Goal: Transaction & Acquisition: Purchase product/service

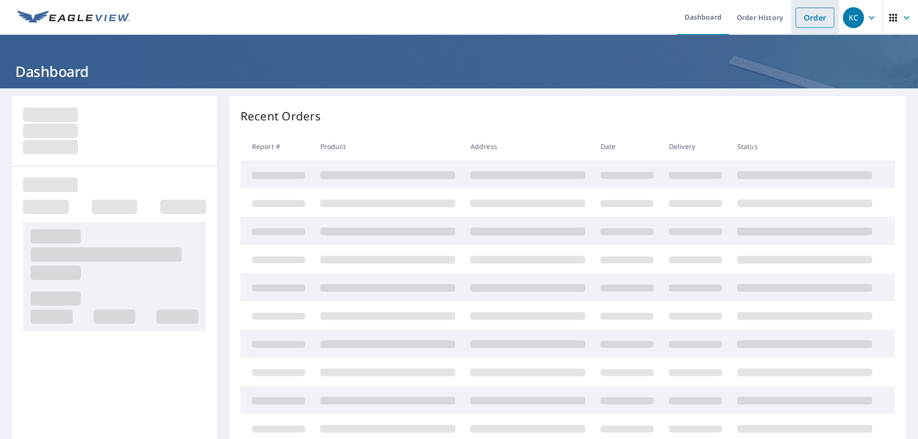
click at [810, 17] on link "Order" at bounding box center [814, 18] width 39 height 20
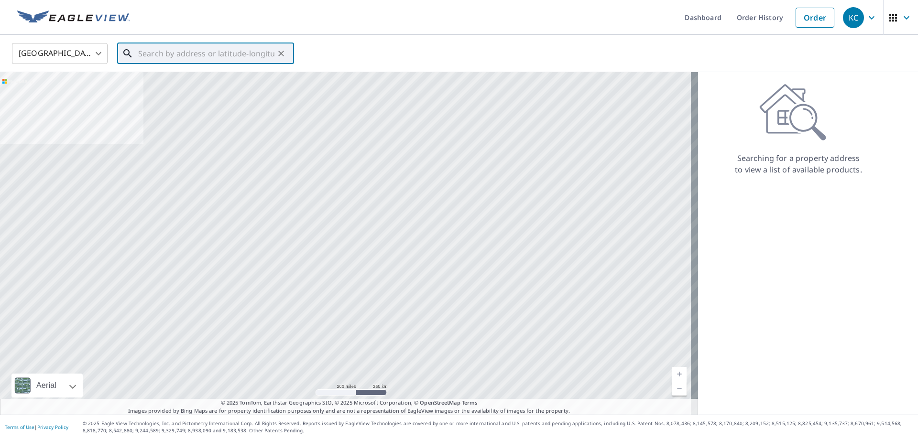
click at [161, 54] on input "text" at bounding box center [206, 53] width 136 height 27
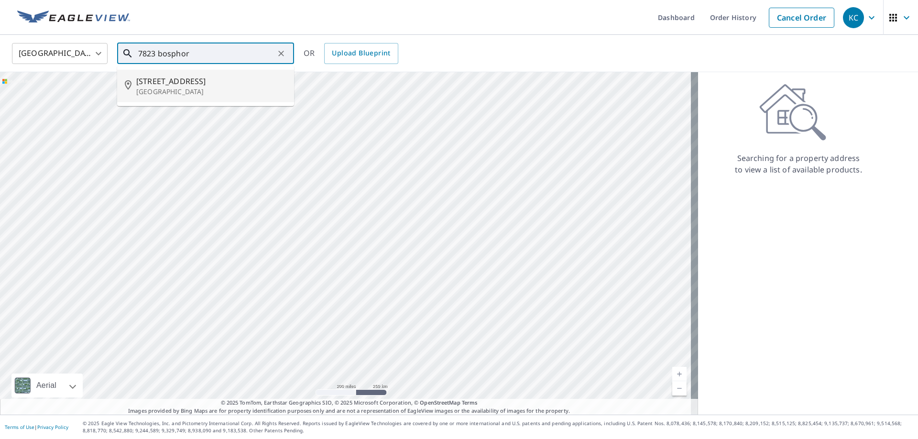
click at [156, 85] on span "[STREET_ADDRESS]" at bounding box center [211, 81] width 150 height 11
type input "[STREET_ADDRESS]"
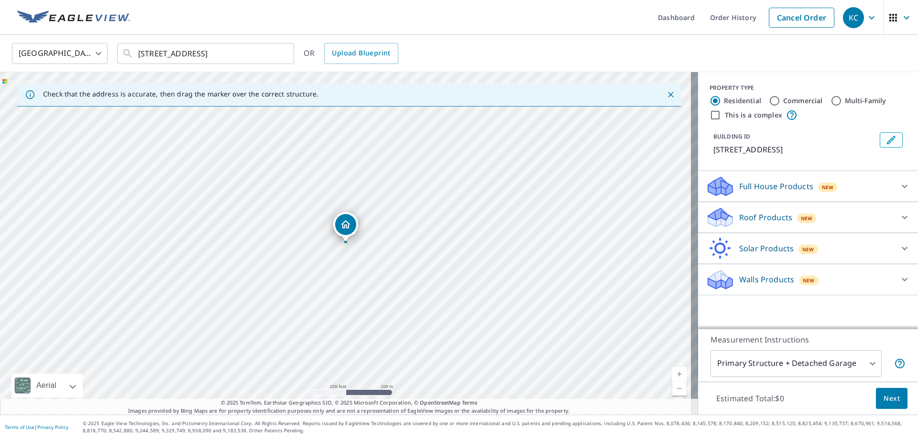
click at [875, 217] on div "Roof Products New" at bounding box center [799, 217] width 187 height 22
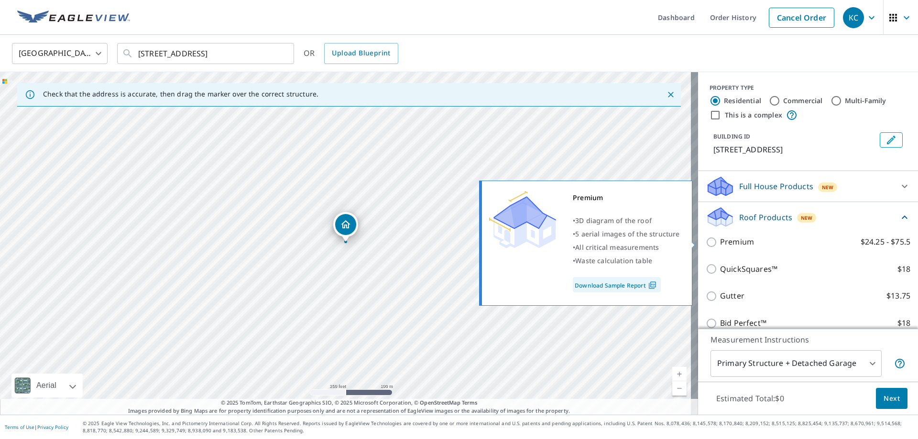
click at [696, 240] on div "Premium • 3D diagram of the roof • 5 aerial images of the structure • All criti…" at bounding box center [589, 243] width 219 height 131
click at [706, 246] on input "Premium $24.25 - $75.5" at bounding box center [713, 242] width 14 height 11
checkbox input "true"
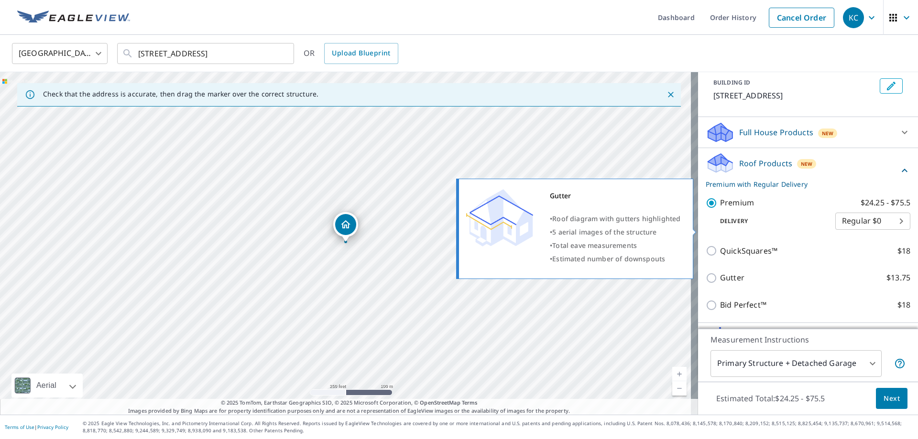
scroll to position [110, 0]
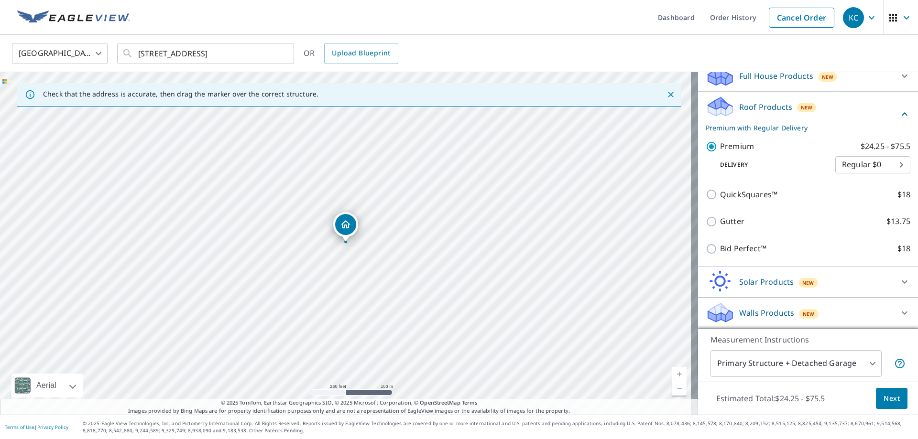
click at [865, 364] on body "KC KC Dashboard Order History Cancel Order KC [GEOGRAPHIC_DATA] [GEOGRAPHIC_DAT…" at bounding box center [459, 219] width 918 height 439
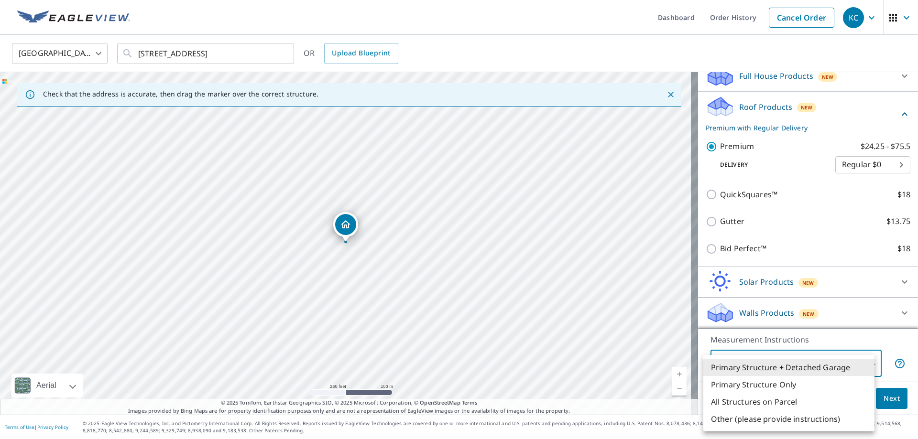
click at [764, 405] on li "All Structures on Parcel" at bounding box center [788, 401] width 171 height 17
type input "3"
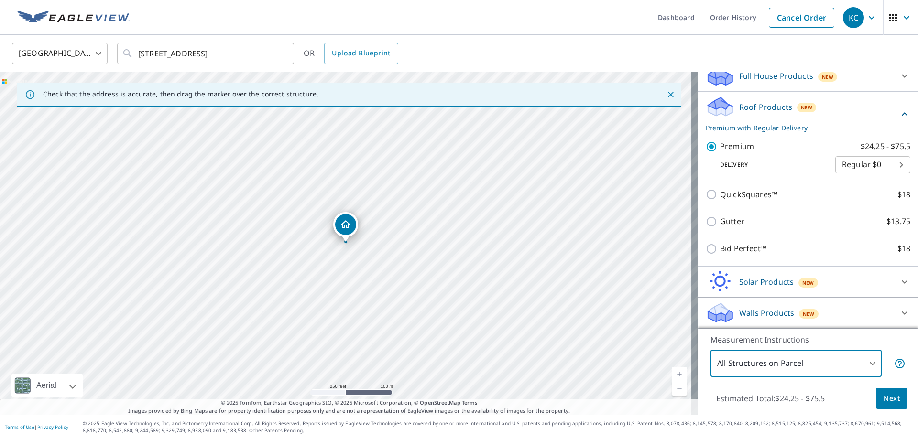
click at [883, 402] on span "Next" at bounding box center [891, 399] width 16 height 12
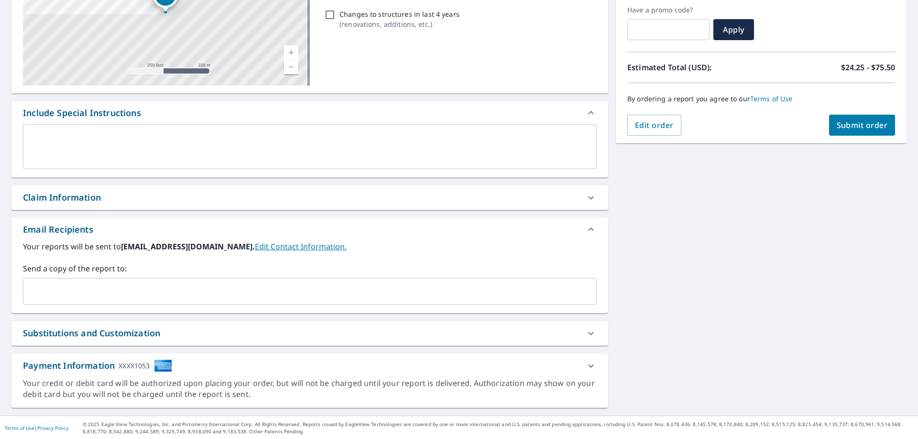
scroll to position [163, 0]
click at [178, 201] on div "Claim Information" at bounding box center [301, 196] width 556 height 13
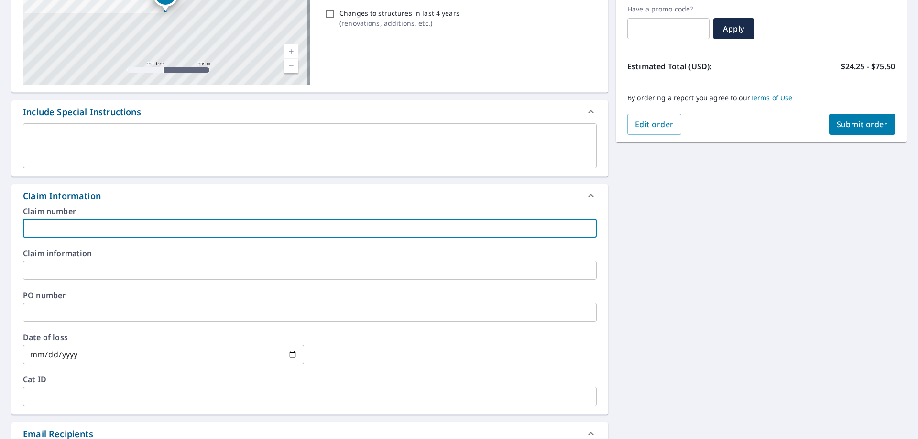
click at [201, 228] on input "text" at bounding box center [310, 228] width 574 height 19
paste input "60010501781"
type input "60010501781"
click at [323, 273] on input "text" at bounding box center [310, 270] width 574 height 19
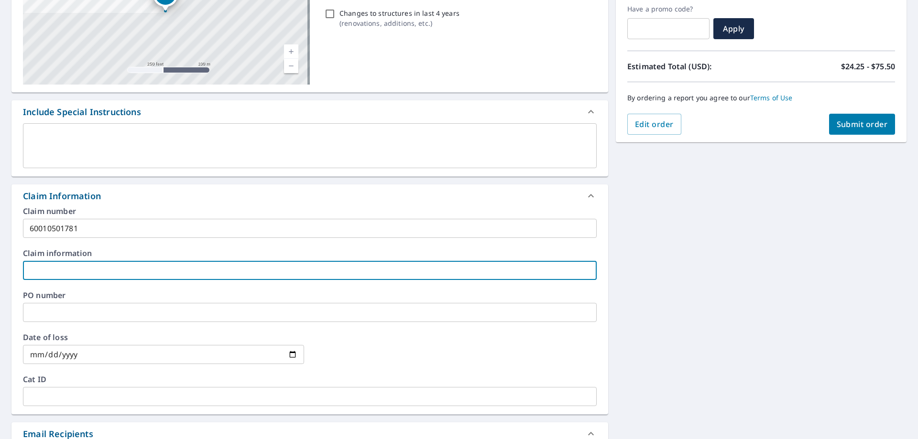
click at [164, 268] on input "text" at bounding box center [310, 270] width 574 height 19
paste input "[PERSON_NAME] & Wanna Credo"
type input "[PERSON_NAME] & Wanna Credo"
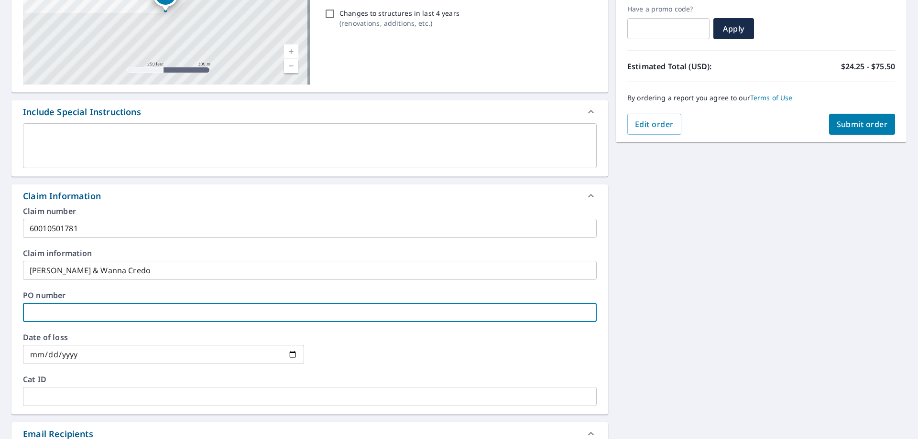
click at [236, 315] on input "text" at bounding box center [310, 312] width 574 height 19
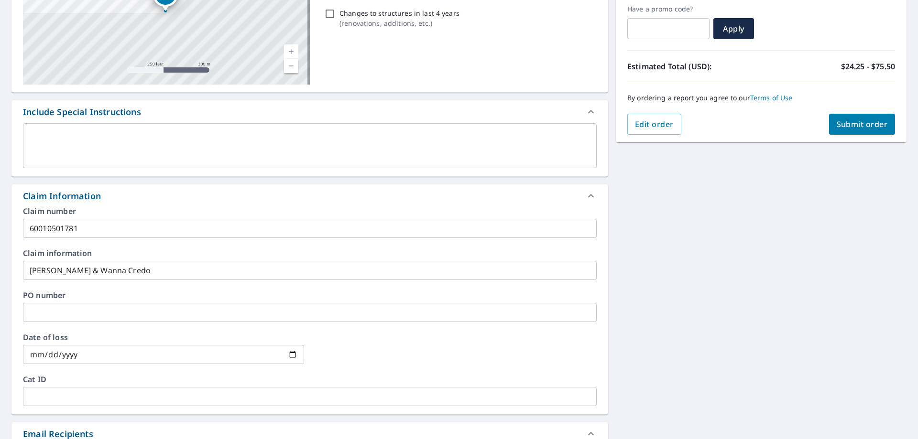
click at [179, 299] on label "PO number" at bounding box center [310, 296] width 574 height 8
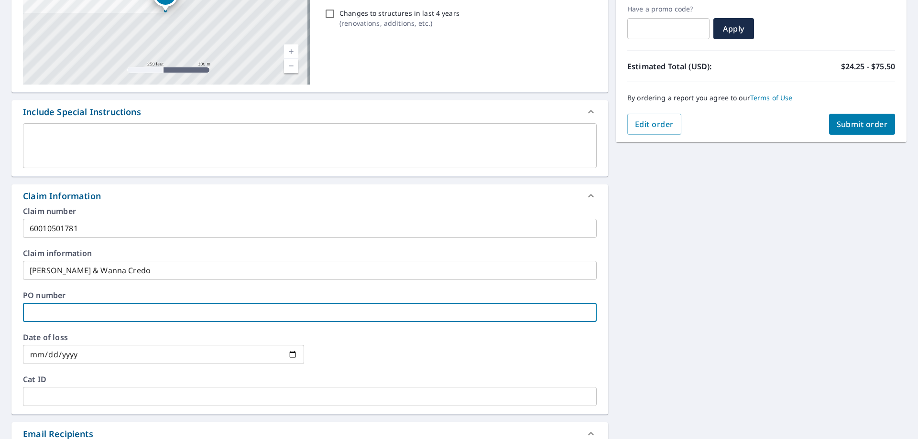
click at [181, 313] on input "text" at bounding box center [310, 312] width 574 height 19
paste input "65054223NP"
type input "65054223NP"
click at [187, 359] on input "date" at bounding box center [163, 354] width 281 height 19
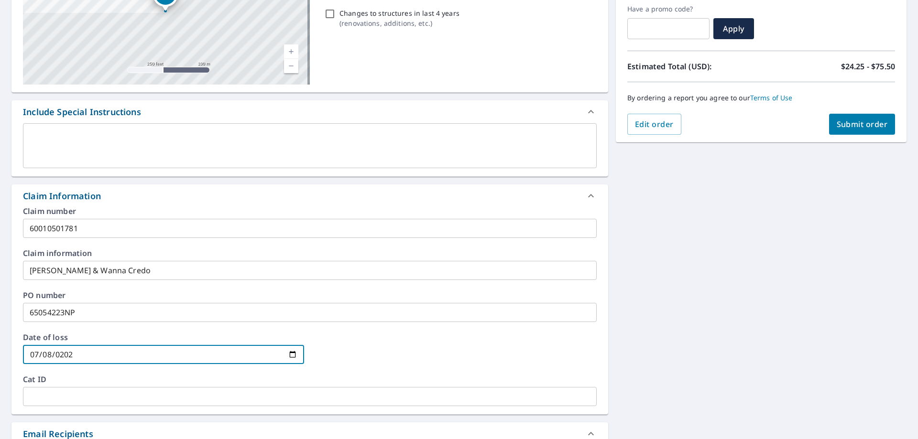
type input "[DATE]"
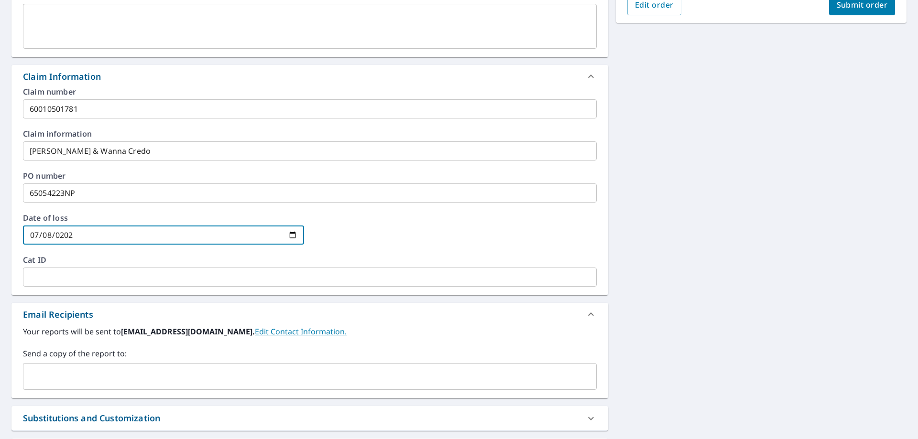
scroll to position [354, 0]
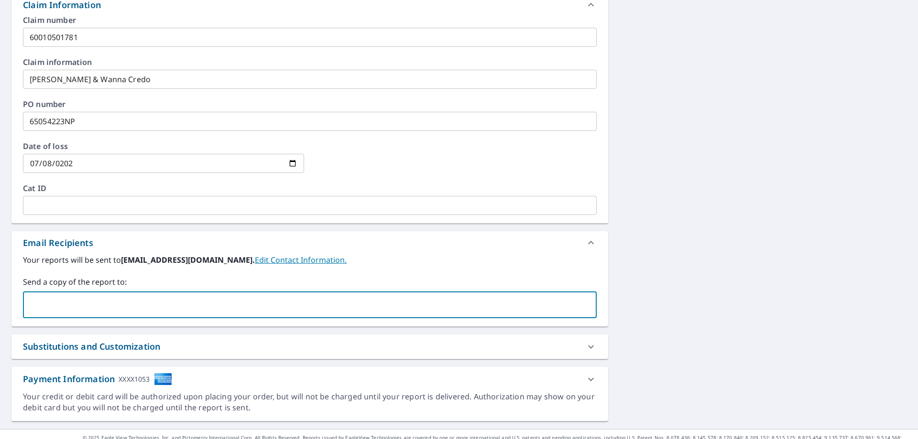
click at [240, 307] on input "text" at bounding box center [302, 305] width 551 height 18
type input "[EMAIL_ADDRESS][DOMAIN_NAME]"
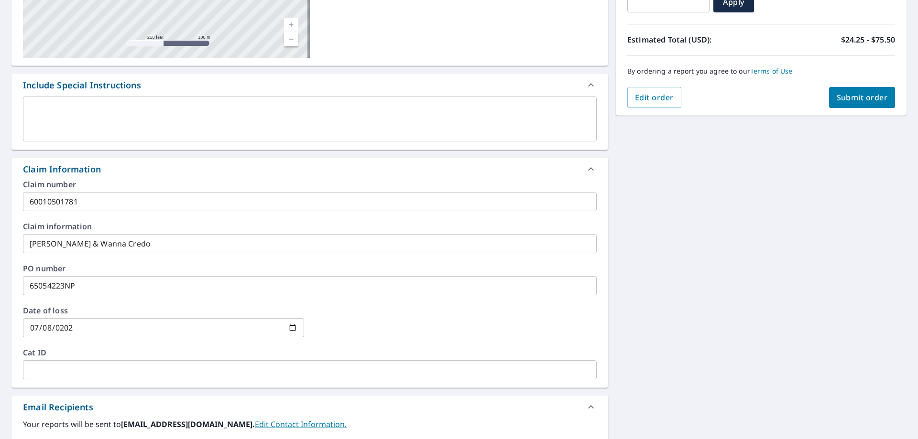
scroll to position [19, 0]
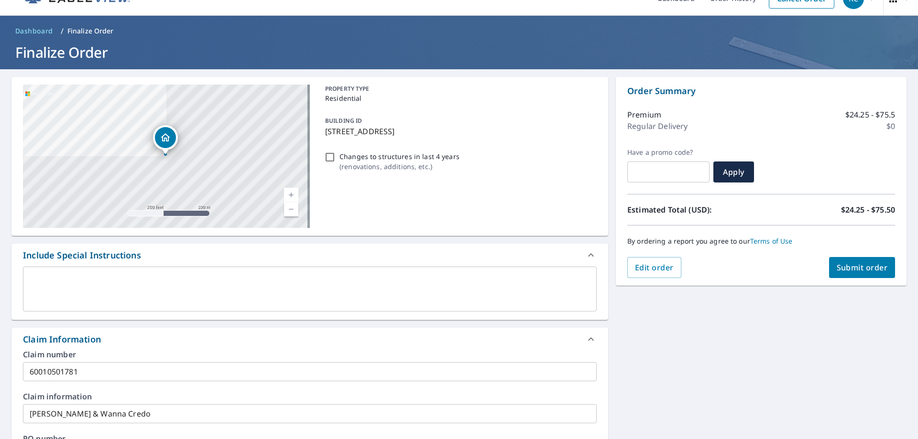
click at [877, 263] on span "Submit order" at bounding box center [861, 267] width 51 height 11
